Goal: Task Accomplishment & Management: Manage account settings

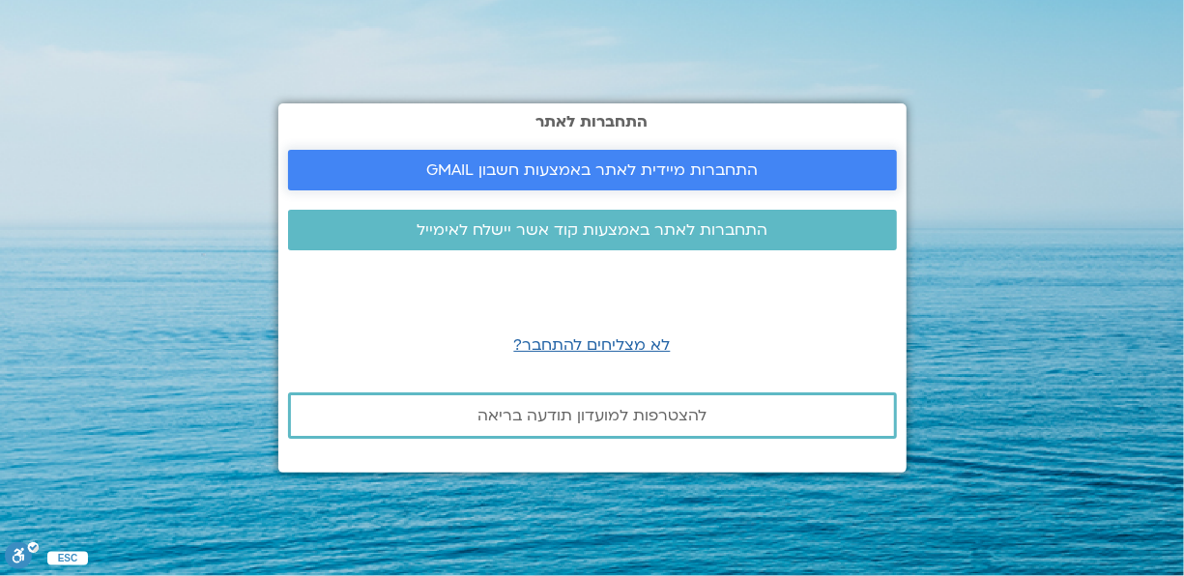
click at [561, 165] on span "התחברות מיידית לאתר באמצעות חשבון GMAIL" at bounding box center [592, 169] width 332 height 17
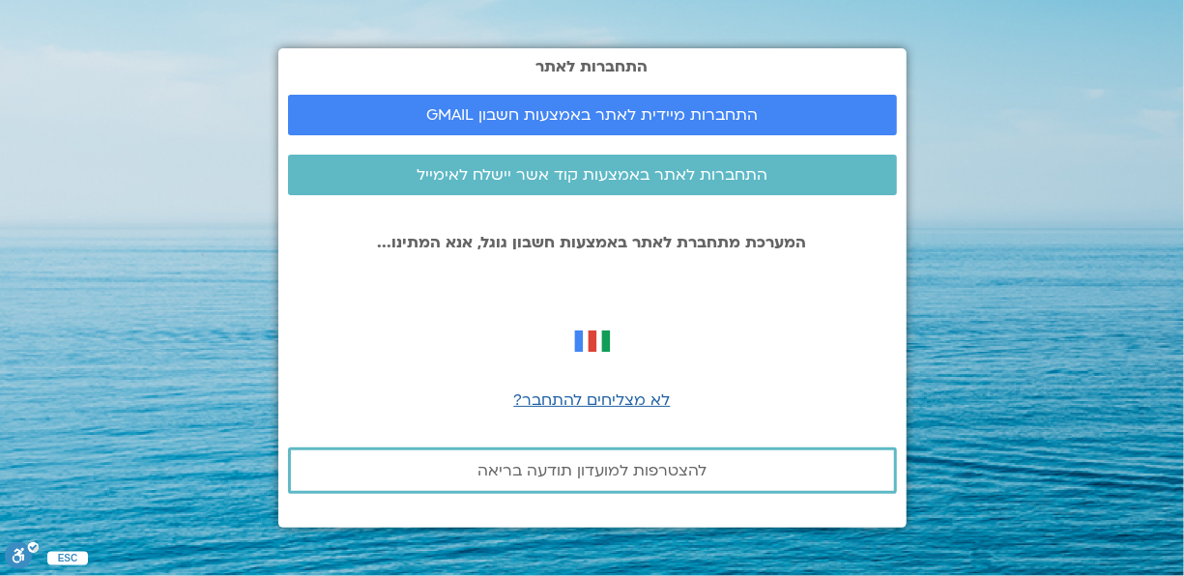
drag, startPoint x: 605, startPoint y: 393, endPoint x: 600, endPoint y: 383, distance: 10.8
click at [606, 393] on span "לא מצליחים להתחבר?" at bounding box center [592, 400] width 157 height 21
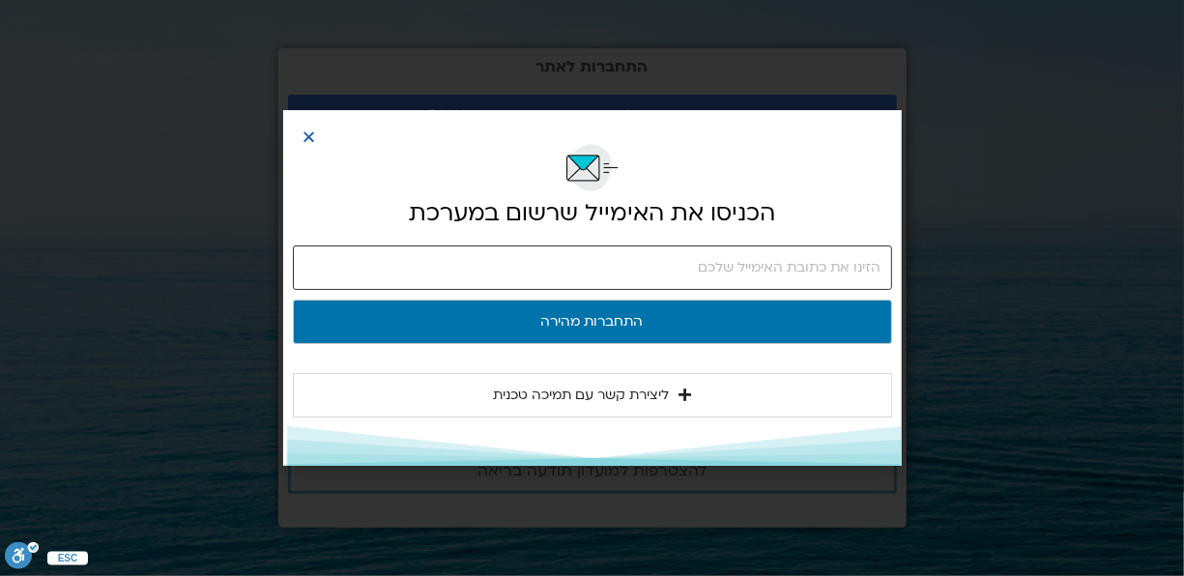
click at [684, 270] on input "email" at bounding box center [592, 268] width 599 height 44
type input "[EMAIL_ADDRESS][DOMAIN_NAME]"
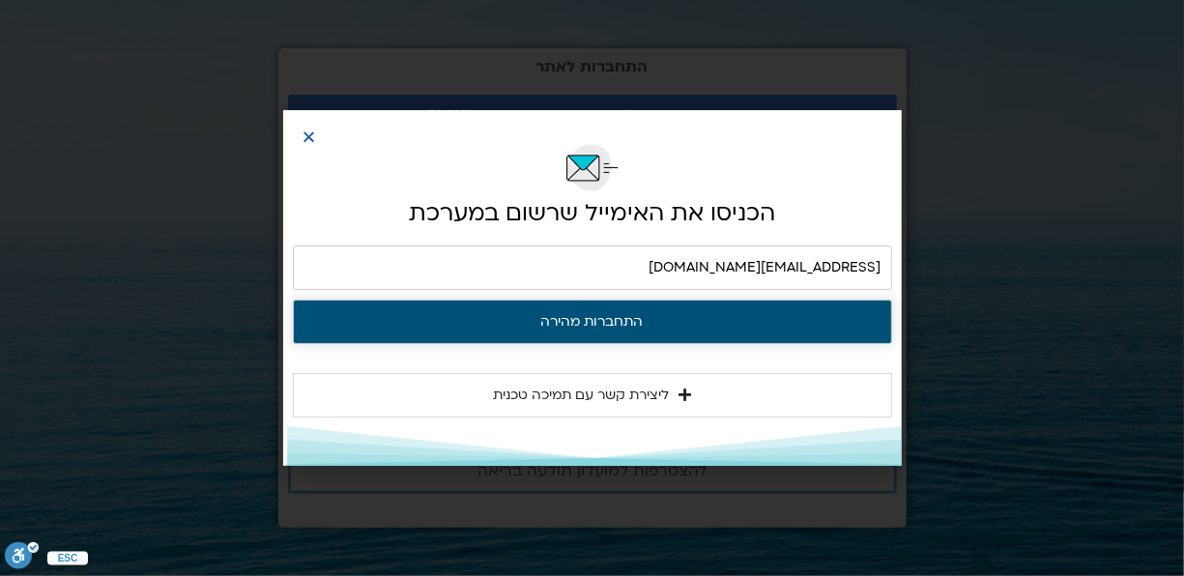
click at [606, 314] on button "התחברות מהירה" at bounding box center [592, 322] width 599 height 44
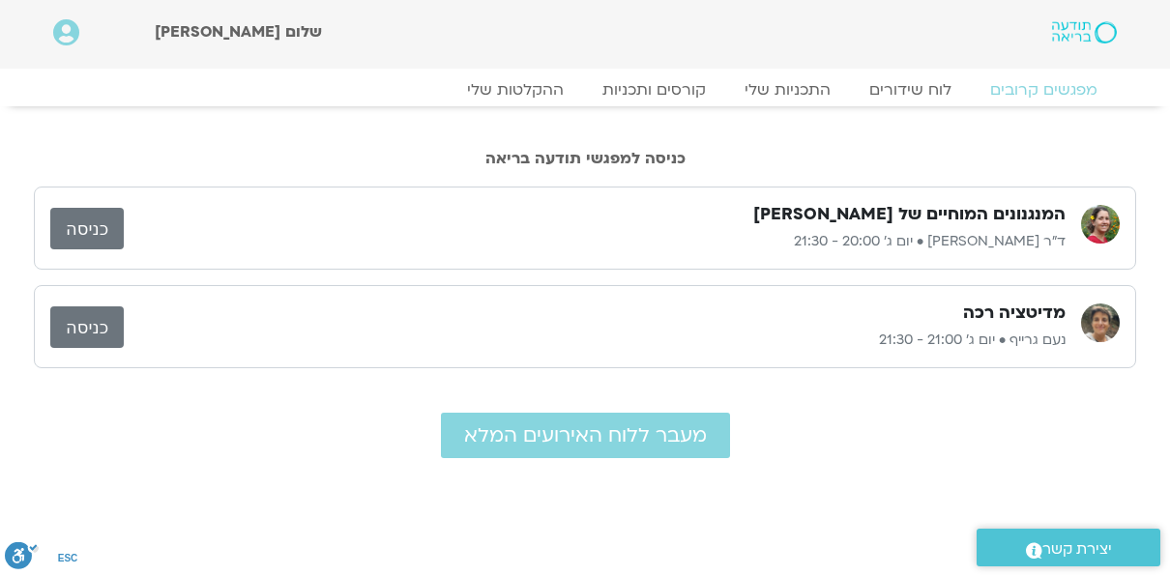
click at [92, 219] on link "כניסה" at bounding box center [86, 229] width 73 height 42
